Goal: Find specific page/section: Find specific page/section

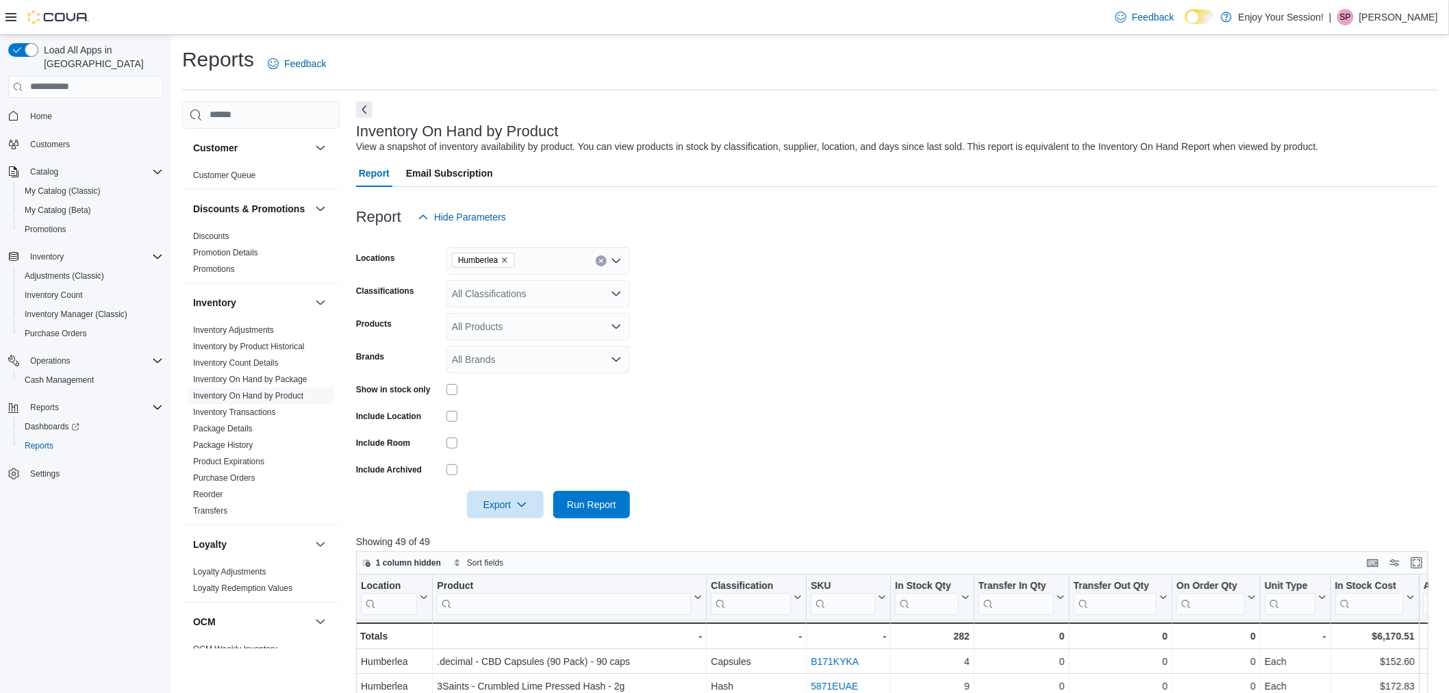
click at [1402, 12] on p "Samuel Panzeca" at bounding box center [1399, 17] width 79 height 16
click at [1365, 137] on span "Sign Out" at bounding box center [1350, 136] width 37 height 14
